Goal: Check status: Check status

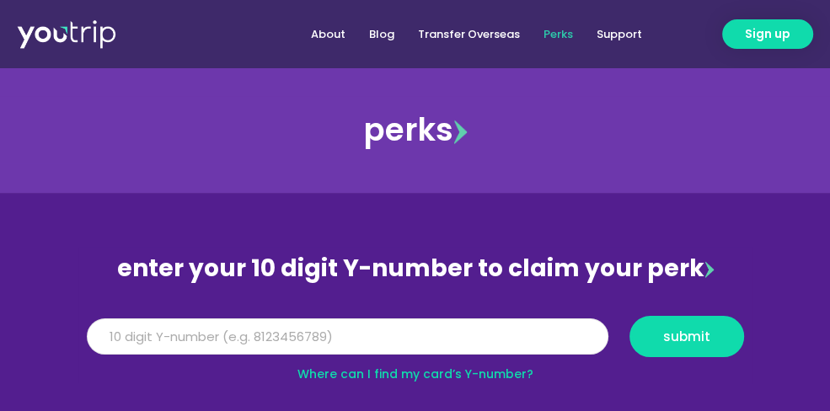
click at [160, 338] on input "Y Number" at bounding box center [347, 336] width 521 height 37
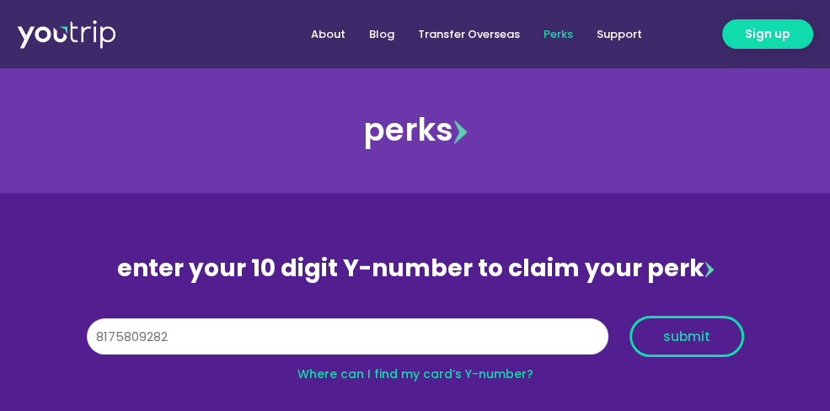
type input "8175809282"
click at [684, 339] on span "submit" at bounding box center [686, 336] width 47 height 13
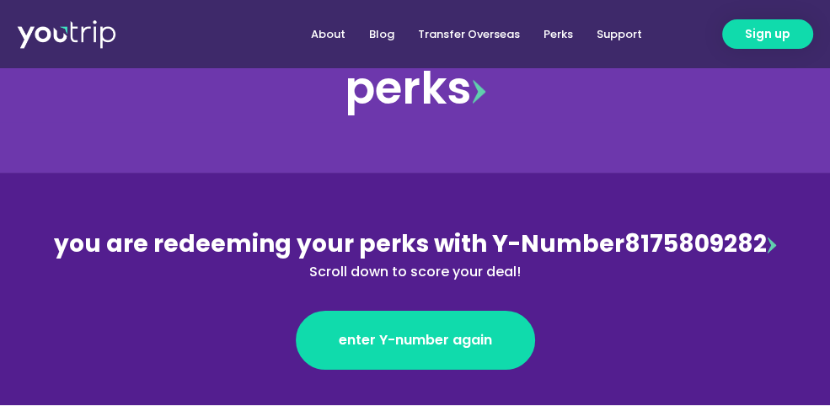
scroll to position [84, 0]
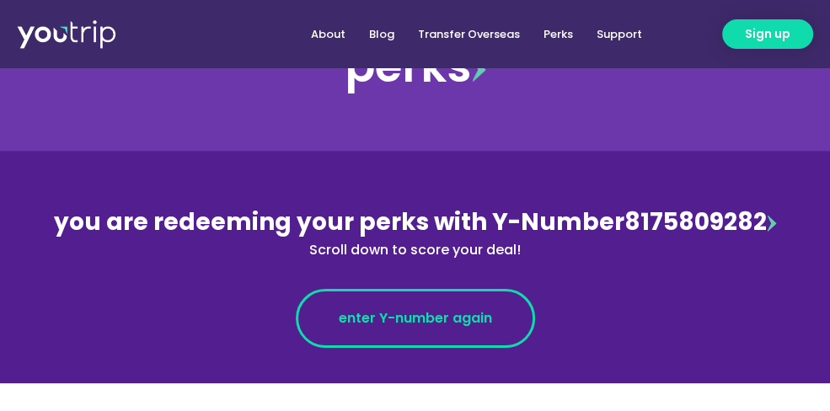
click at [429, 311] on span "enter Y-number again" at bounding box center [415, 318] width 153 height 20
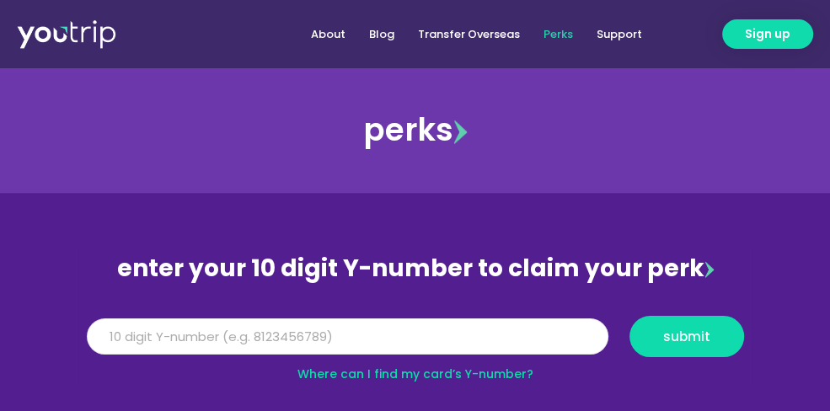
click at [435, 323] on input "Y Number" at bounding box center [347, 336] width 521 height 37
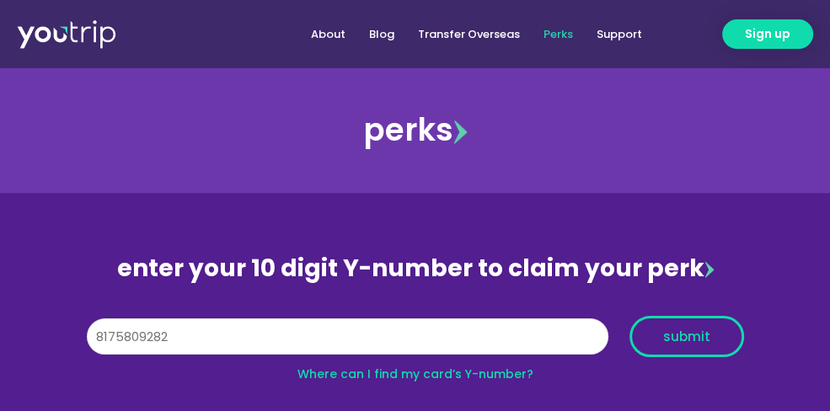
type input "8175809282"
click at [669, 330] on span "submit" at bounding box center [686, 336] width 47 height 13
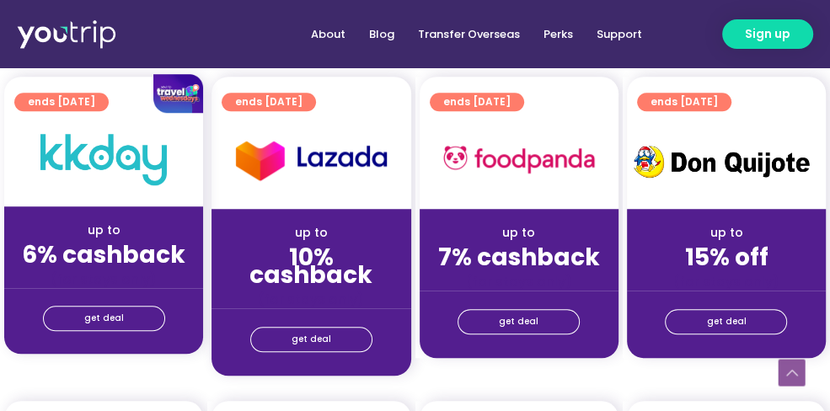
scroll to position [758, 0]
